Goal: Check status: Check status

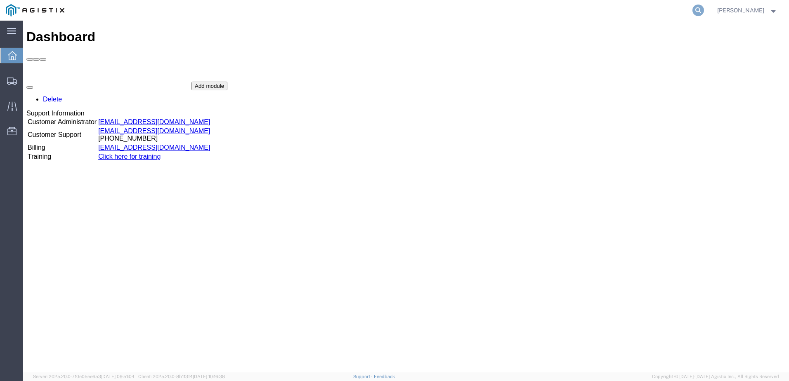
click at [704, 10] on icon at bounding box center [699, 11] width 12 height 12
click at [602, 10] on input "search" at bounding box center [567, 10] width 251 height 20
paste input "56790117"
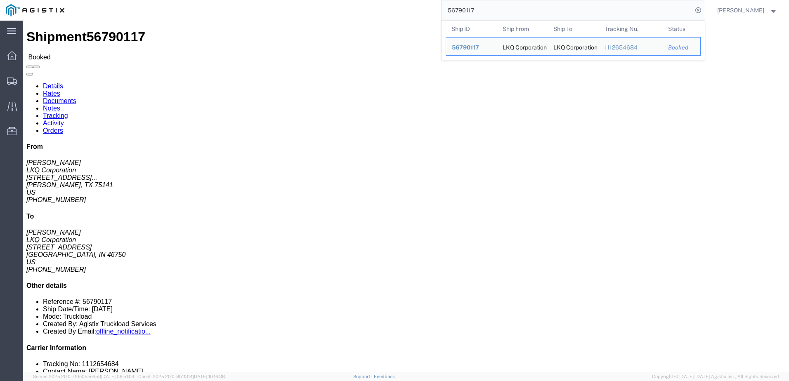
click at [501, 10] on input "56790117" at bounding box center [567, 10] width 251 height 20
click at [500, 10] on input "56790117" at bounding box center [567, 10] width 251 height 20
paste input "979633"
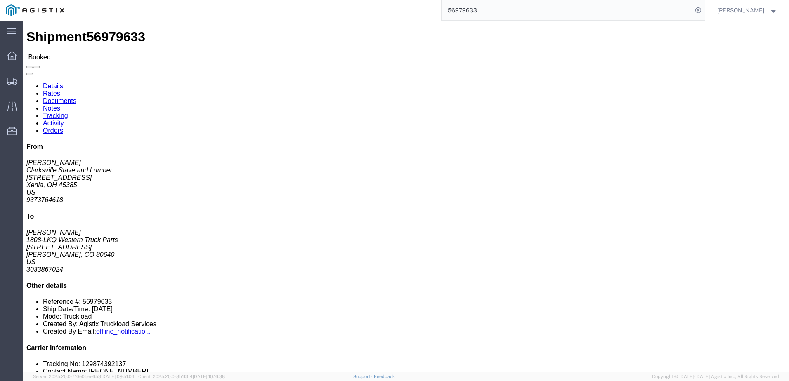
click link "Notes"
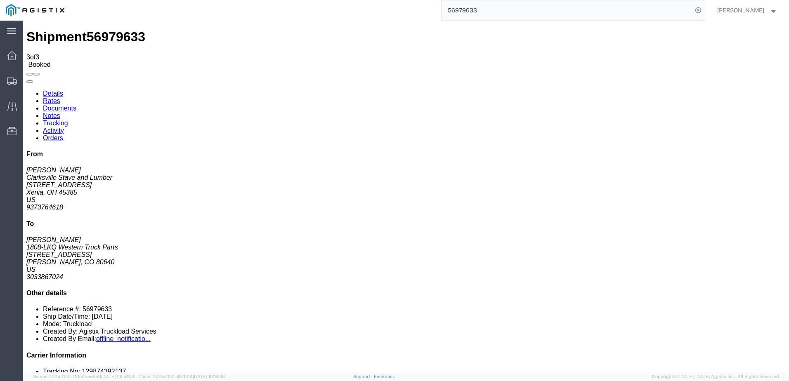
click at [52, 90] on link "Details" at bounding box center [53, 93] width 20 height 7
click at [557, 5] on input "56979633" at bounding box center [567, 10] width 251 height 20
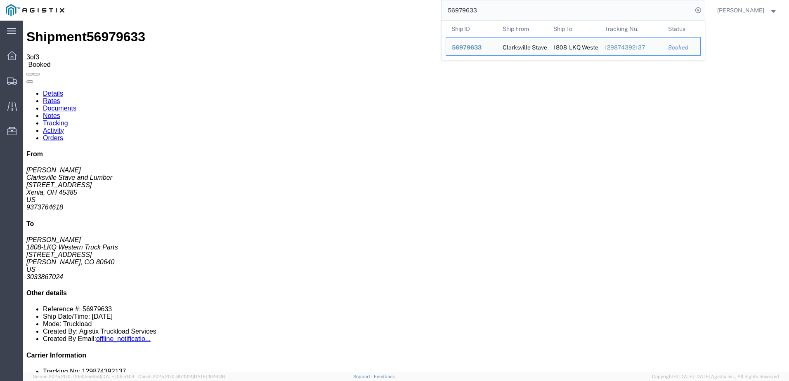
click at [555, 5] on input "56979633" at bounding box center [567, 10] width 251 height 20
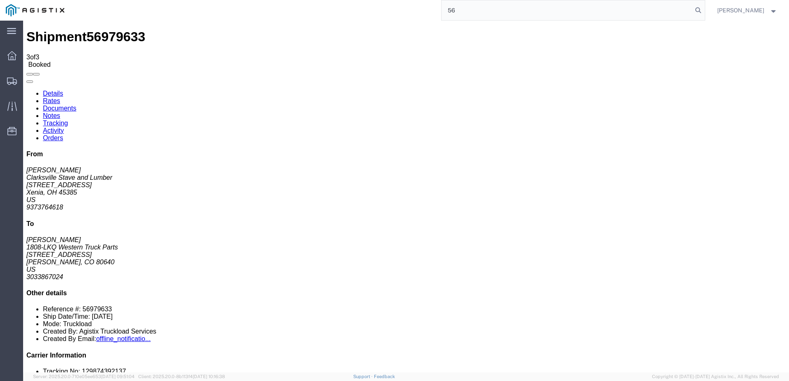
type input "5"
type input "56874326"
